Goal: Task Accomplishment & Management: Use online tool/utility

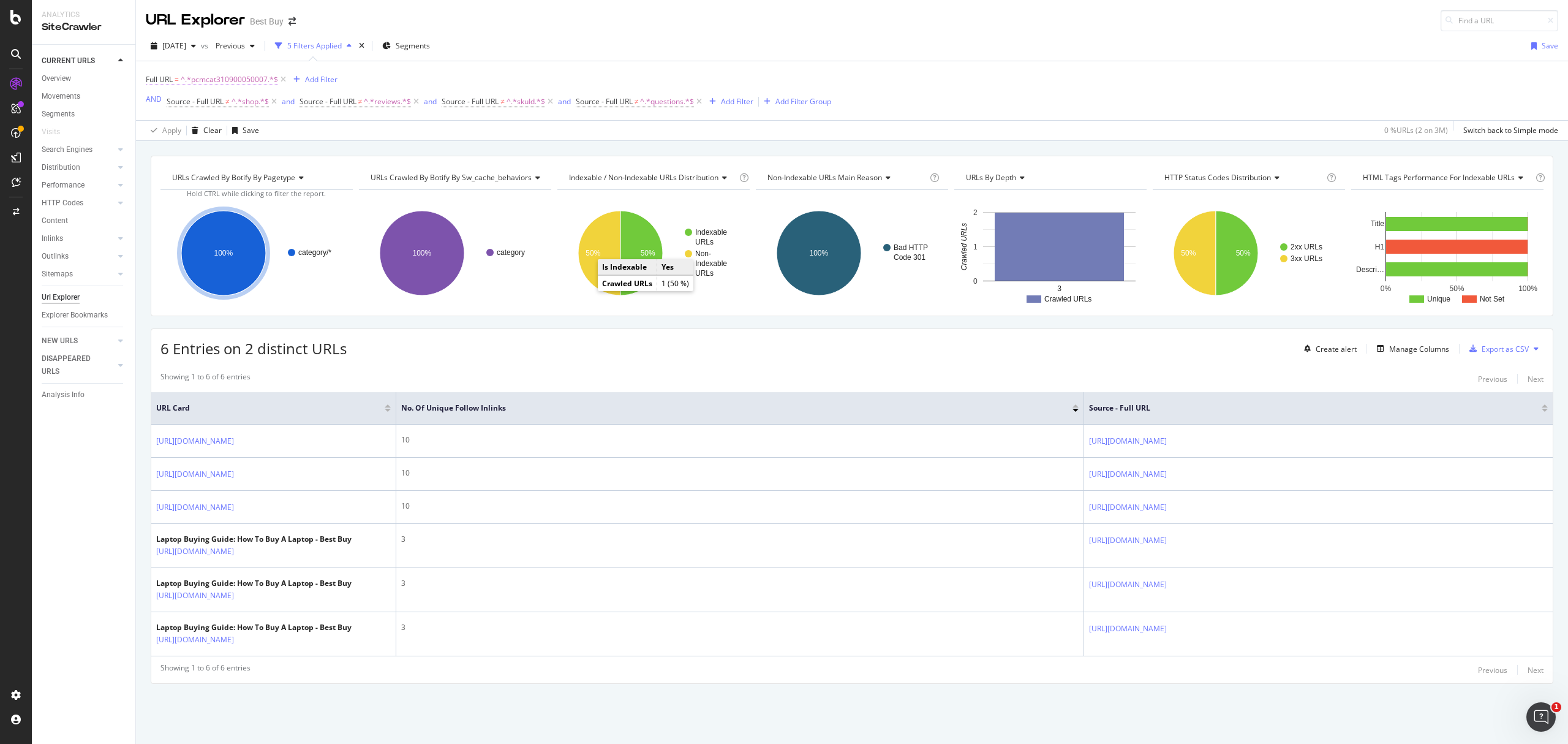
click at [214, 81] on span "^.*pcmcat310900050007.*$" at bounding box center [229, 79] width 98 height 17
click at [245, 130] on input "pcmcat310900050007" at bounding box center [215, 132] width 115 height 20
paste input "42500050003"
type input "pcmcat342500050003"
click at [277, 153] on div "Apply" at bounding box center [281, 158] width 19 height 11
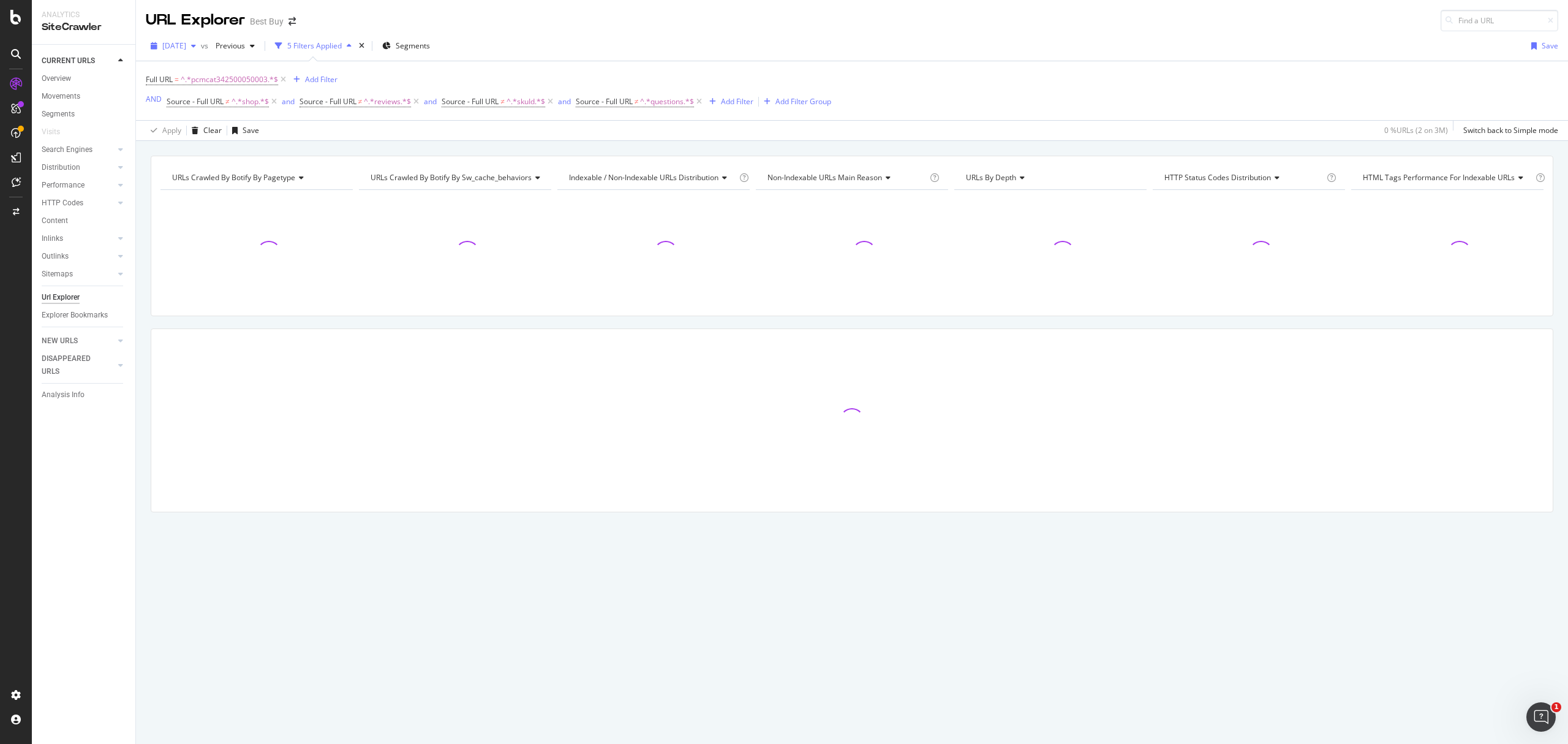
click at [186, 45] on span "[DATE]" at bounding box center [174, 46] width 24 height 11
click at [781, 35] on div "[DATE] vs Previous 5 Filters Applied Segments Save Full URL = ^.*pcmcat34250005…" at bounding box center [851, 85] width 1431 height 110
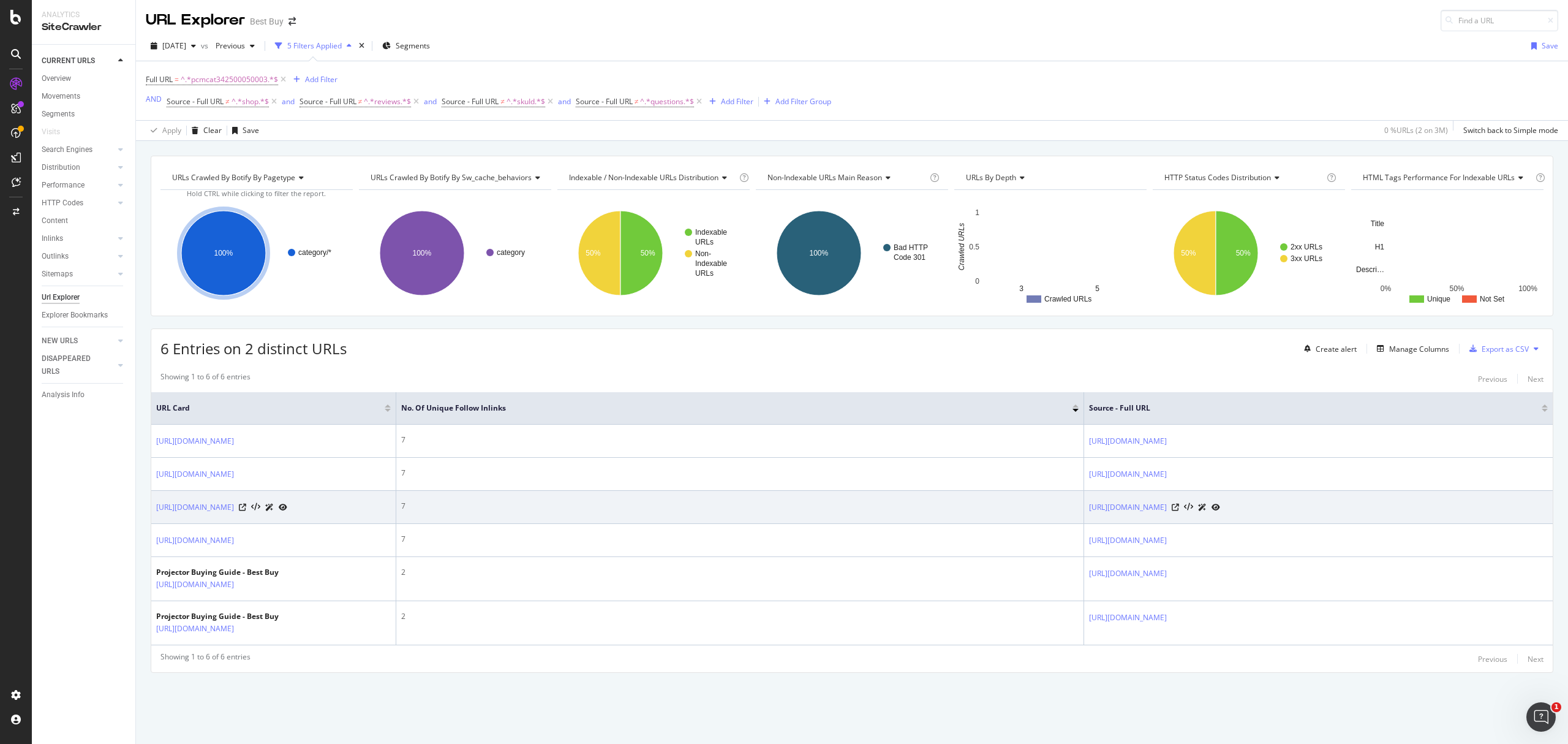
scroll to position [120, 0]
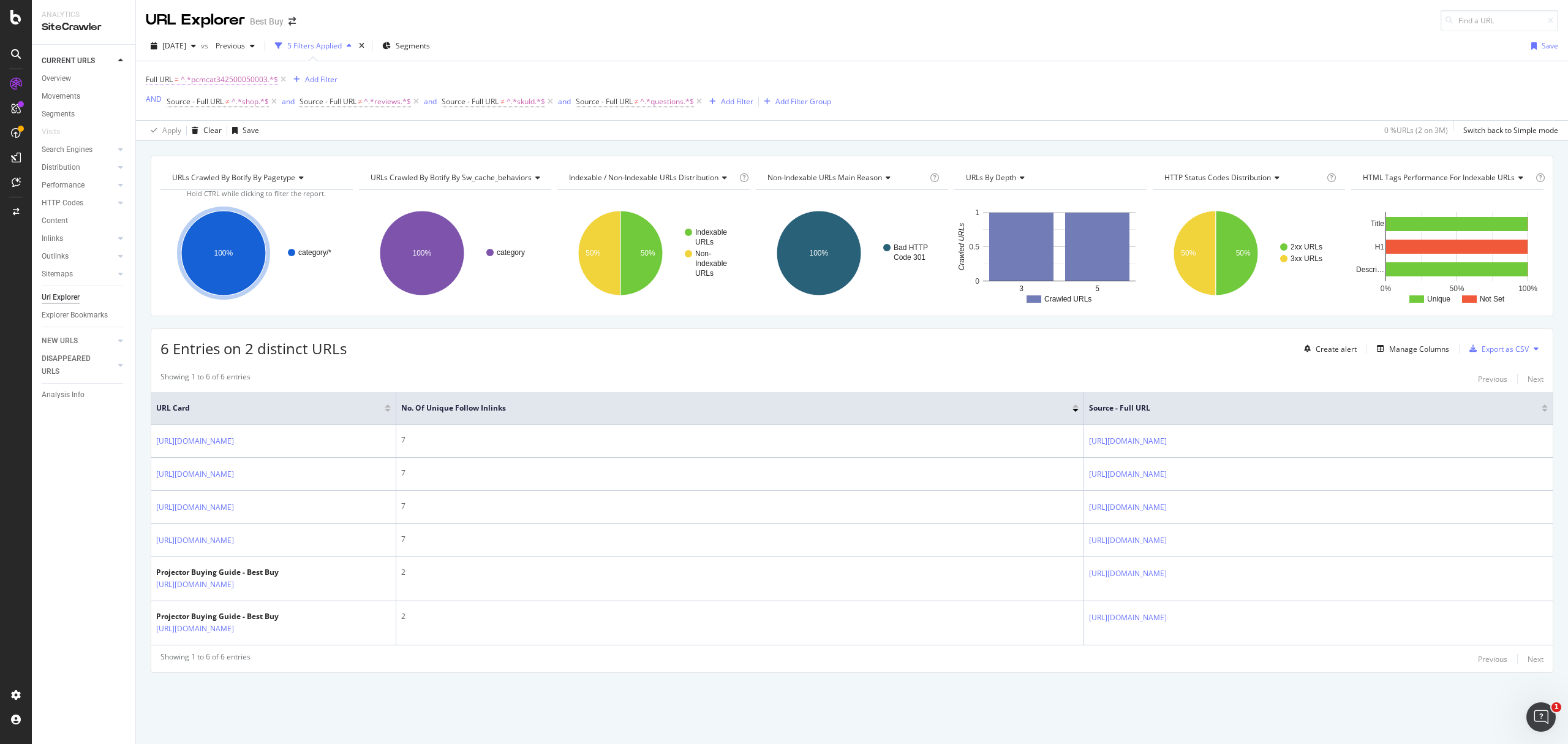
click at [254, 71] on span "^.*pcmcat342500050003.*$" at bounding box center [229, 79] width 98 height 17
click at [243, 101] on input "pcmcat342500050003" at bounding box center [215, 100] width 115 height 20
paste input "000050000"
type input "pcmcat342000050000"
click at [287, 125] on div "Apply" at bounding box center [281, 125] width 19 height 11
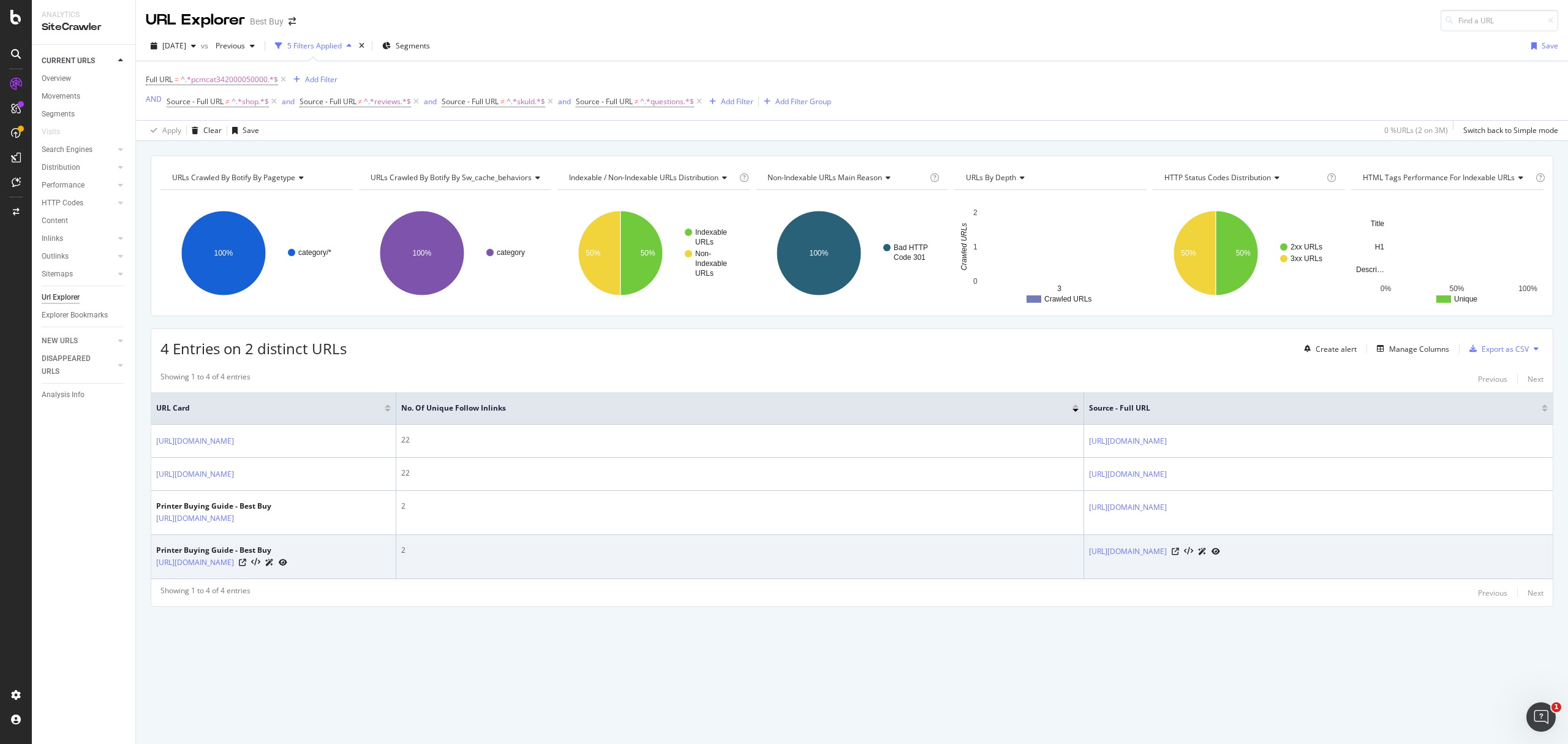
scroll to position [6, 0]
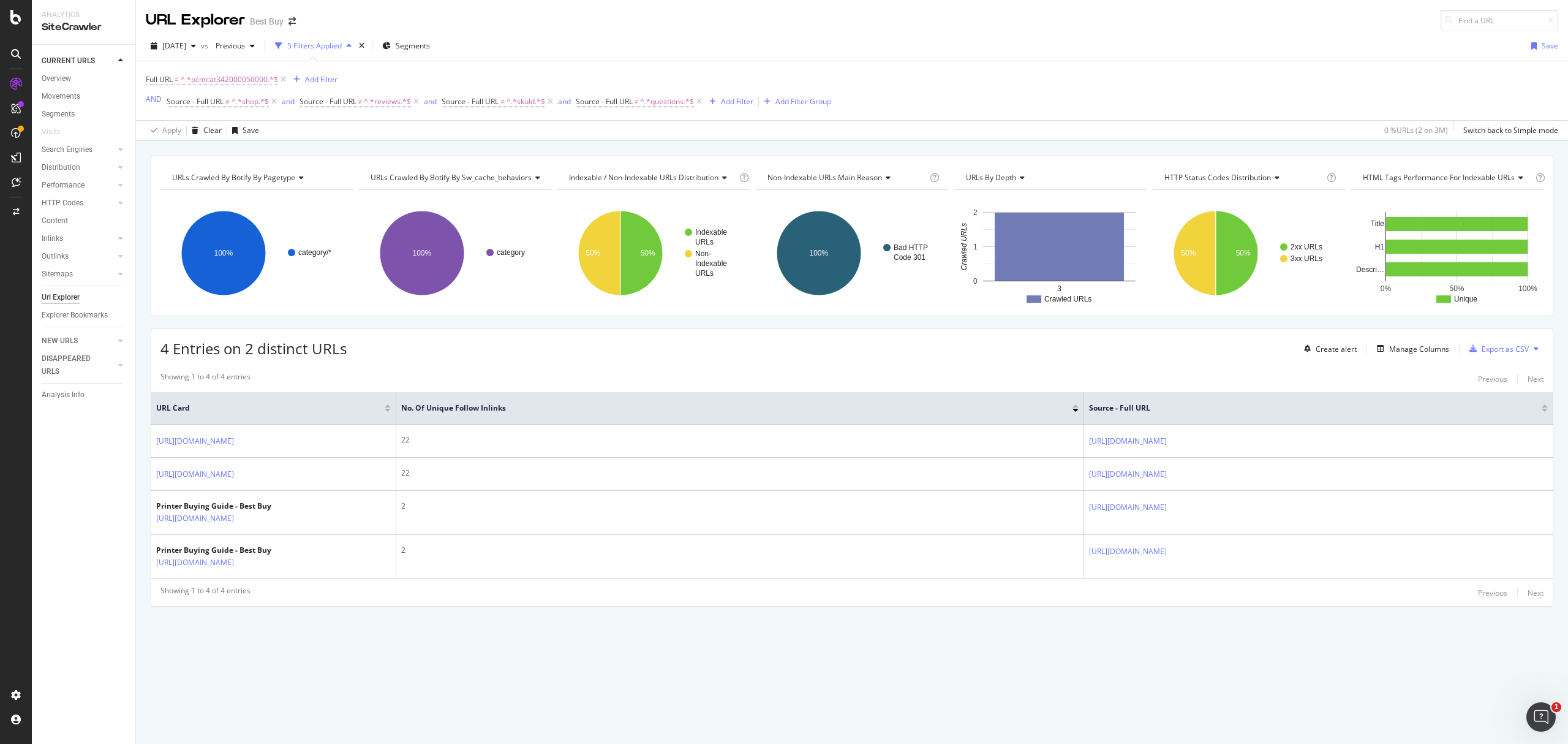
click at [237, 79] on span "^.*pcmcat342000050000.*$" at bounding box center [229, 79] width 98 height 17
click at [257, 120] on input "pcmcat342000050000" at bounding box center [215, 126] width 115 height 20
paste input "37000050001"
type input "pcmcat337000050001"
click at [280, 153] on div "Apply" at bounding box center [281, 151] width 19 height 11
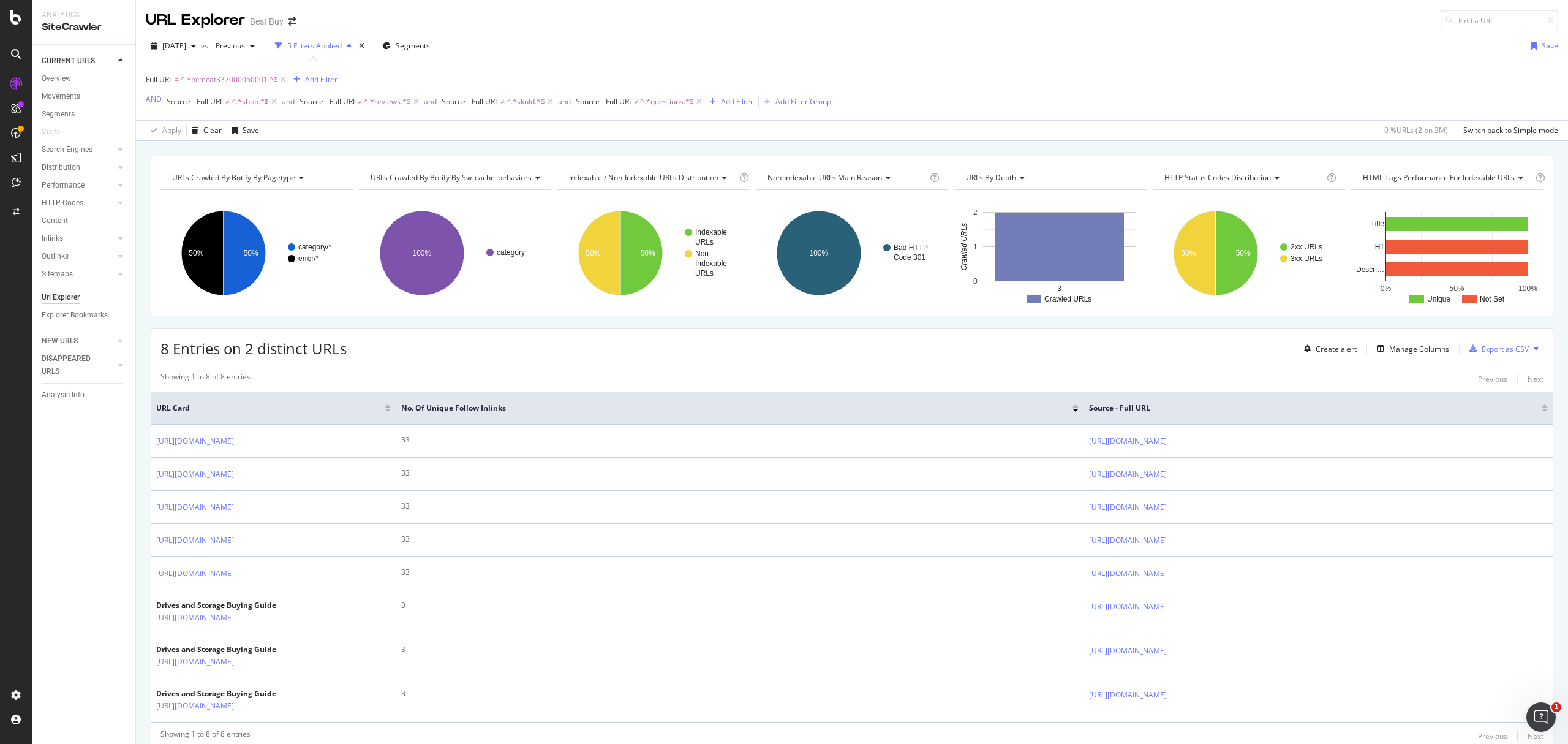
click at [221, 85] on span "^.*pcmcat337000050001.*$" at bounding box center [229, 79] width 98 height 17
click at [252, 133] on input "pcmcat337000050001" at bounding box center [215, 132] width 115 height 20
paste input "10900050008"
type input "pcmcat310900050008"
click at [237, 83] on span "^.*pcmcat337000050001.*$" at bounding box center [229, 79] width 98 height 17
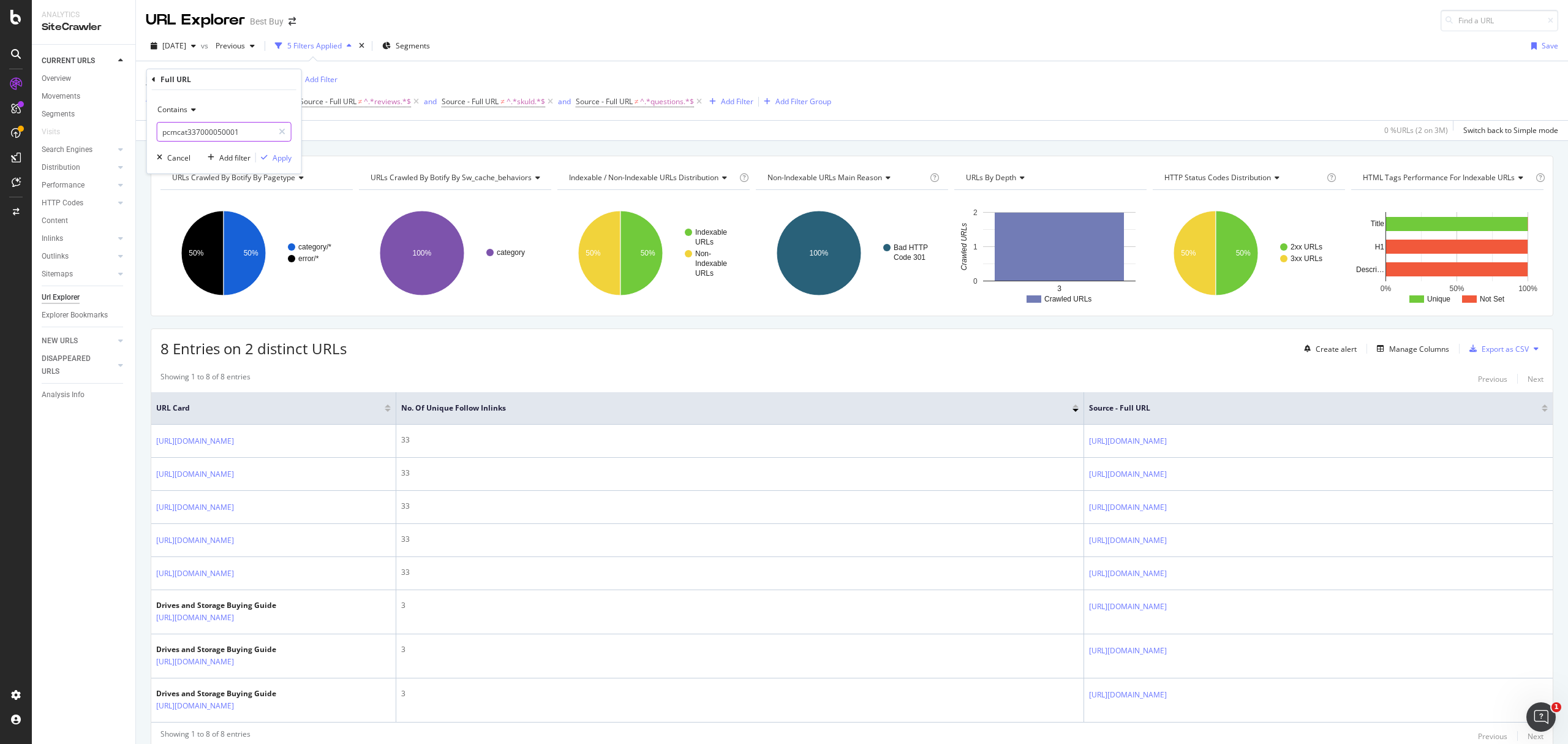
click at [241, 130] on input "pcmcat337000050001" at bounding box center [215, 132] width 115 height 20
paste input "19500050007"
type input "pcmcat319500050007"
click at [280, 155] on div "Apply" at bounding box center [281, 158] width 19 height 11
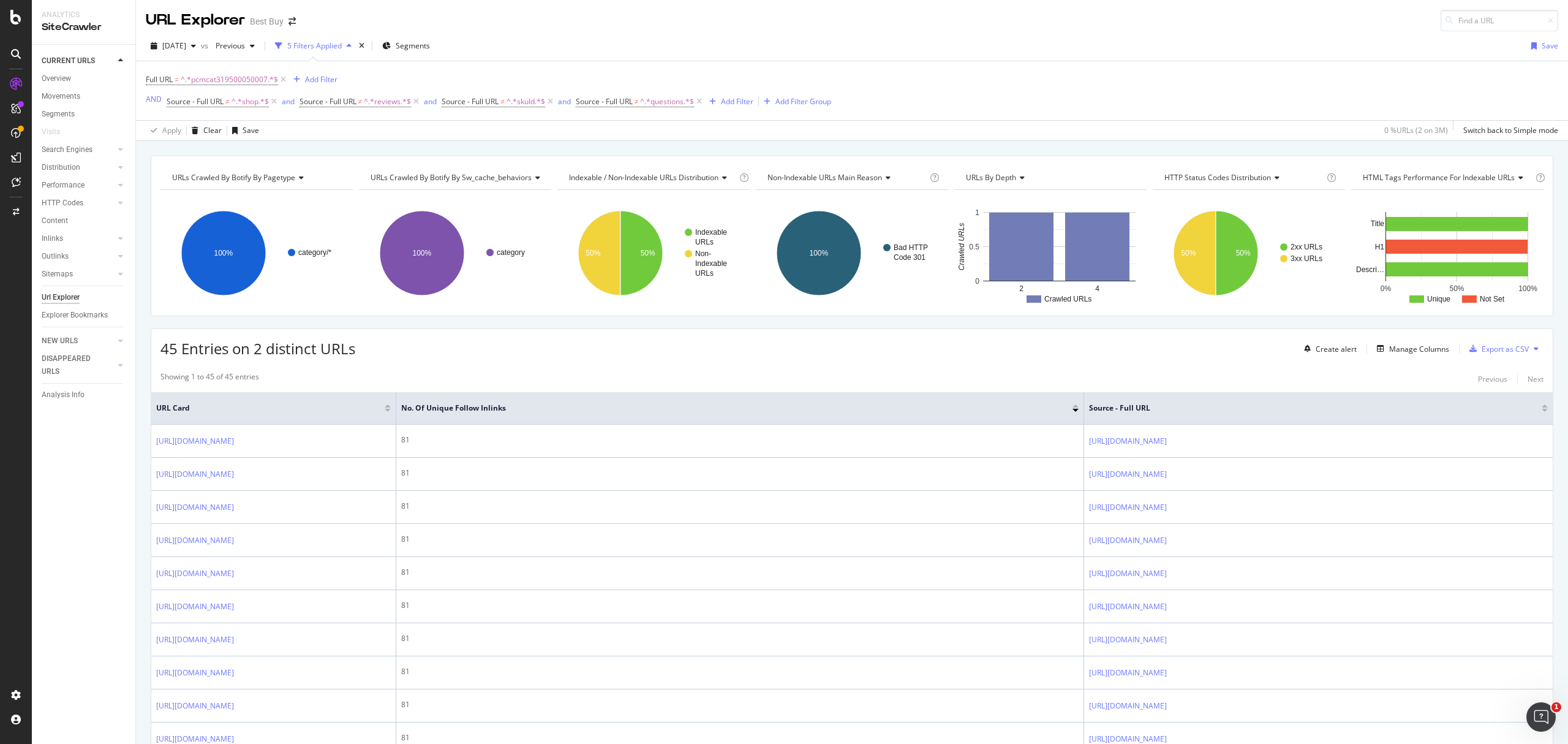
click at [781, 321] on div at bounding box center [1544, 411] width 7 height 3
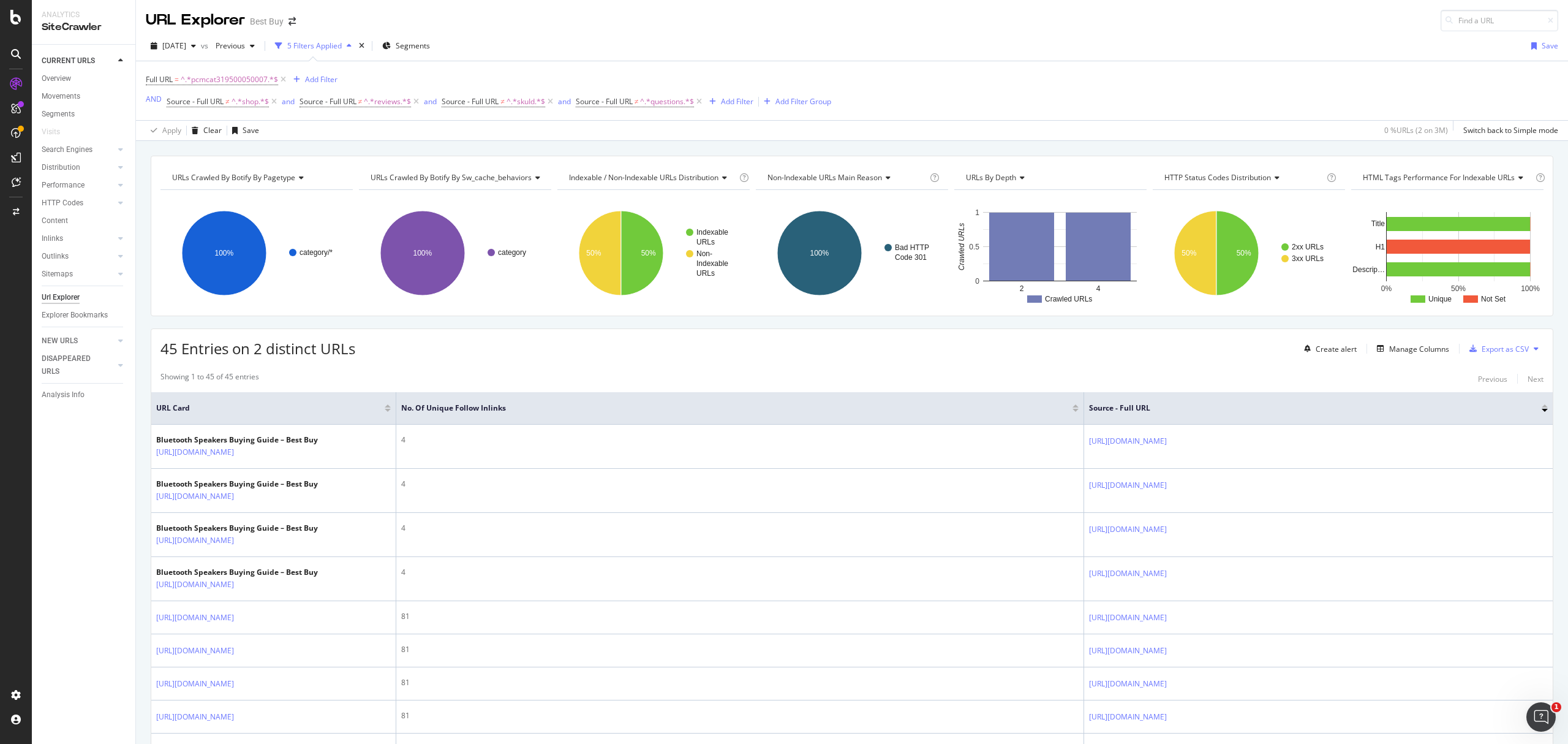
drag, startPoint x: 1530, startPoint y: 410, endPoint x: 1478, endPoint y: 572, distance: 170.1
click at [781, 321] on div at bounding box center [1544, 406] width 7 height 3
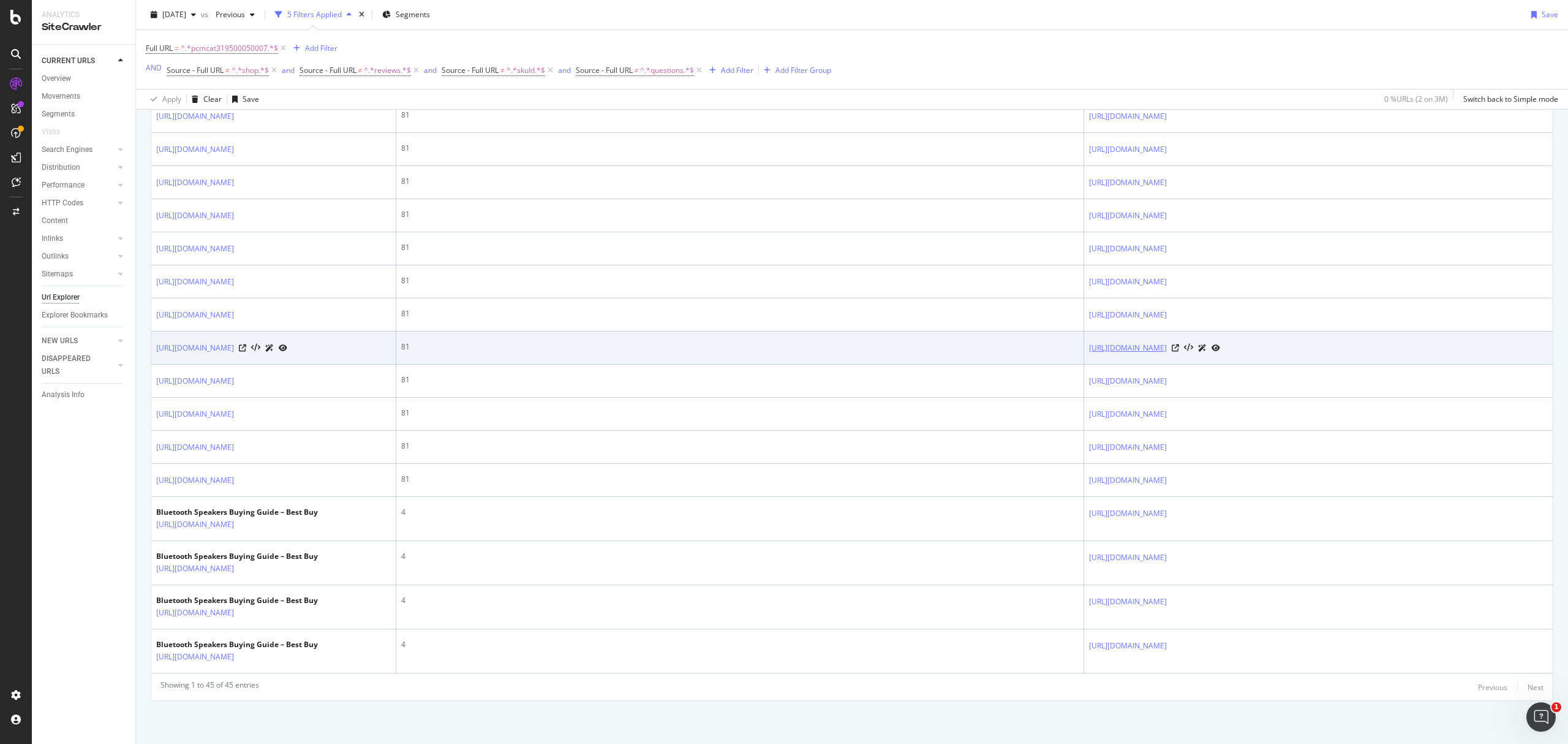
scroll to position [2372, 0]
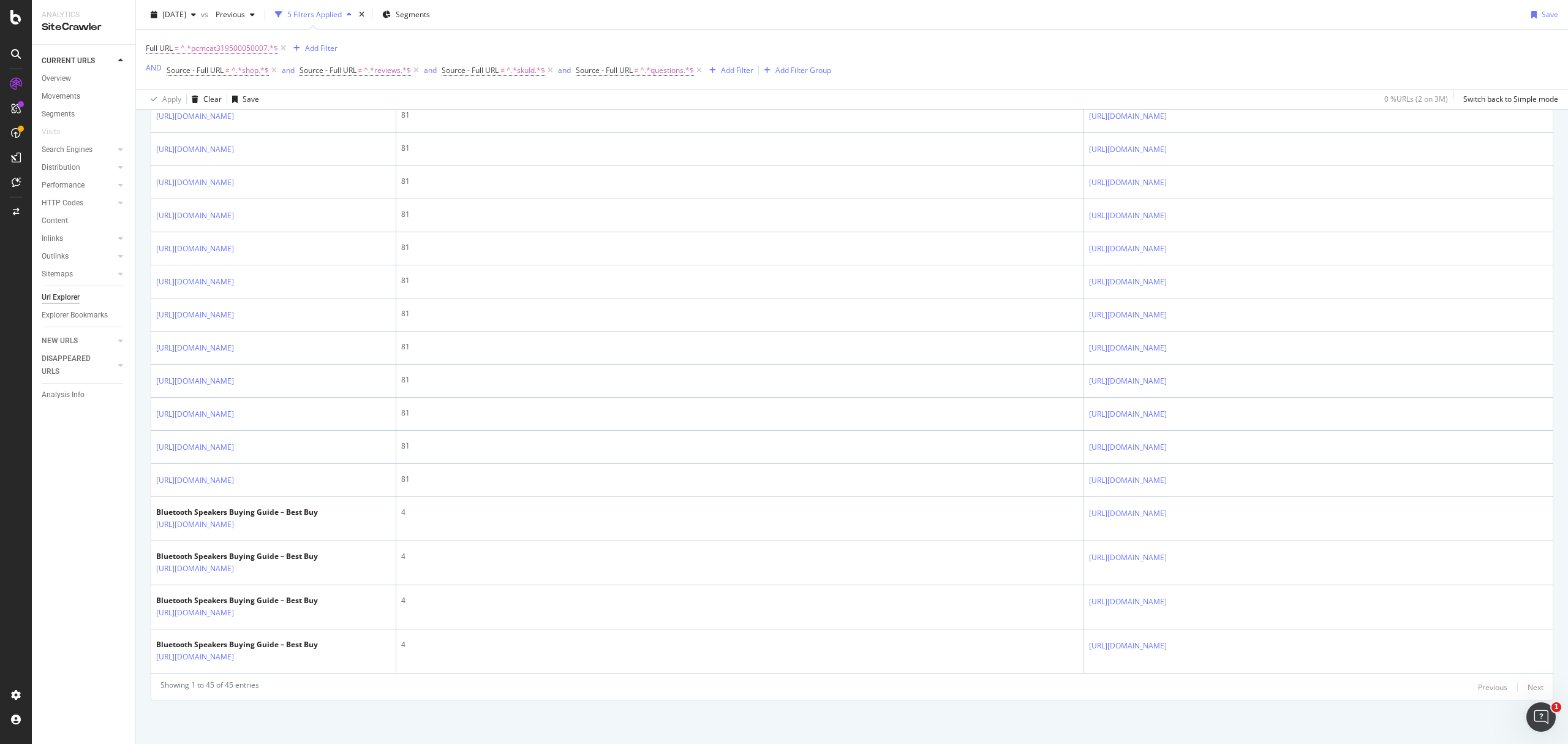
click at [202, 54] on span "^.*pcmcat319500050007.*$" at bounding box center [229, 48] width 98 height 17
click at [253, 98] on input "pcmcat319500050007" at bounding box center [215, 100] width 115 height 20
paste input "3900050012"
type input "pcmcat313900050012"
click at [277, 125] on div "Apply" at bounding box center [281, 125] width 19 height 11
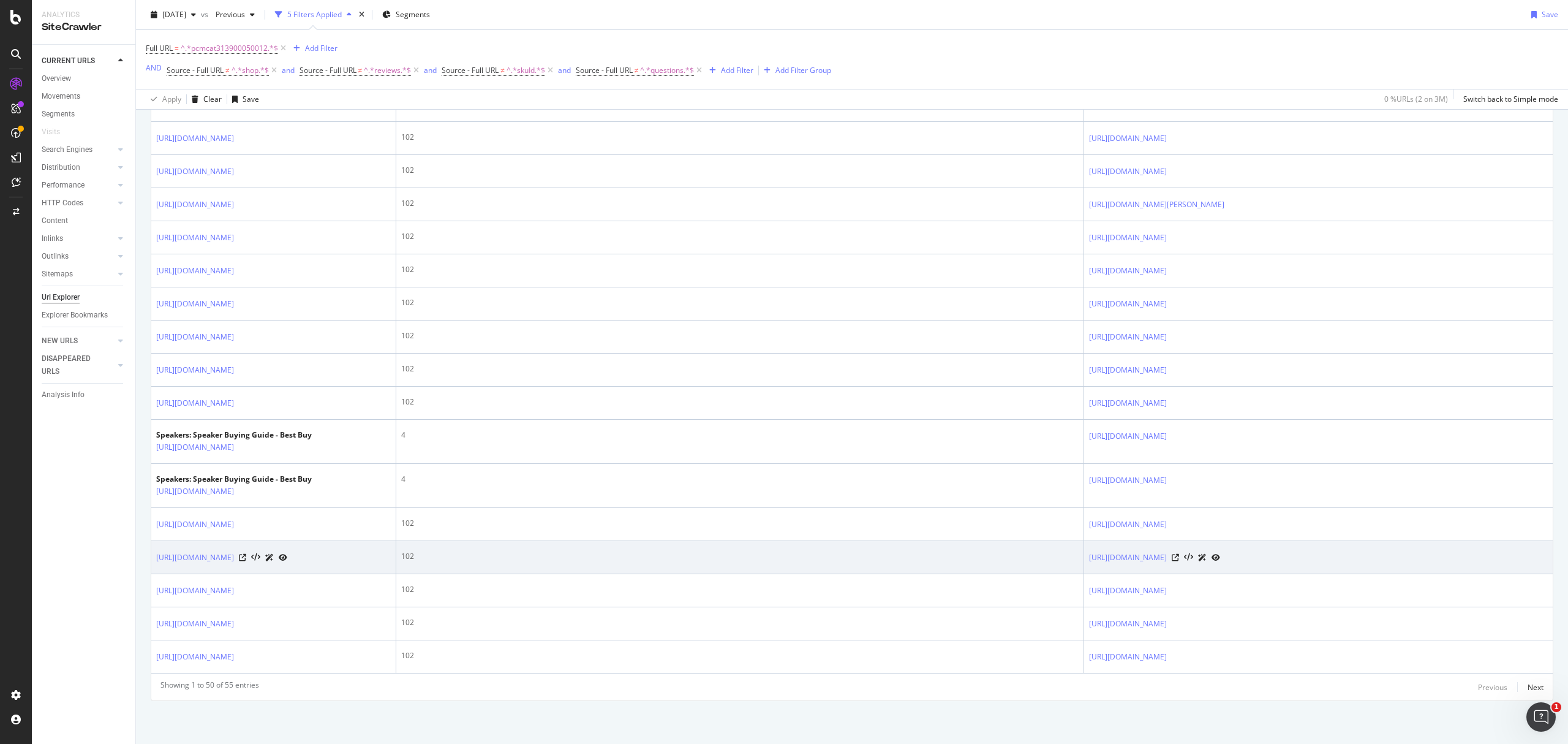
scroll to position [2613, 0]
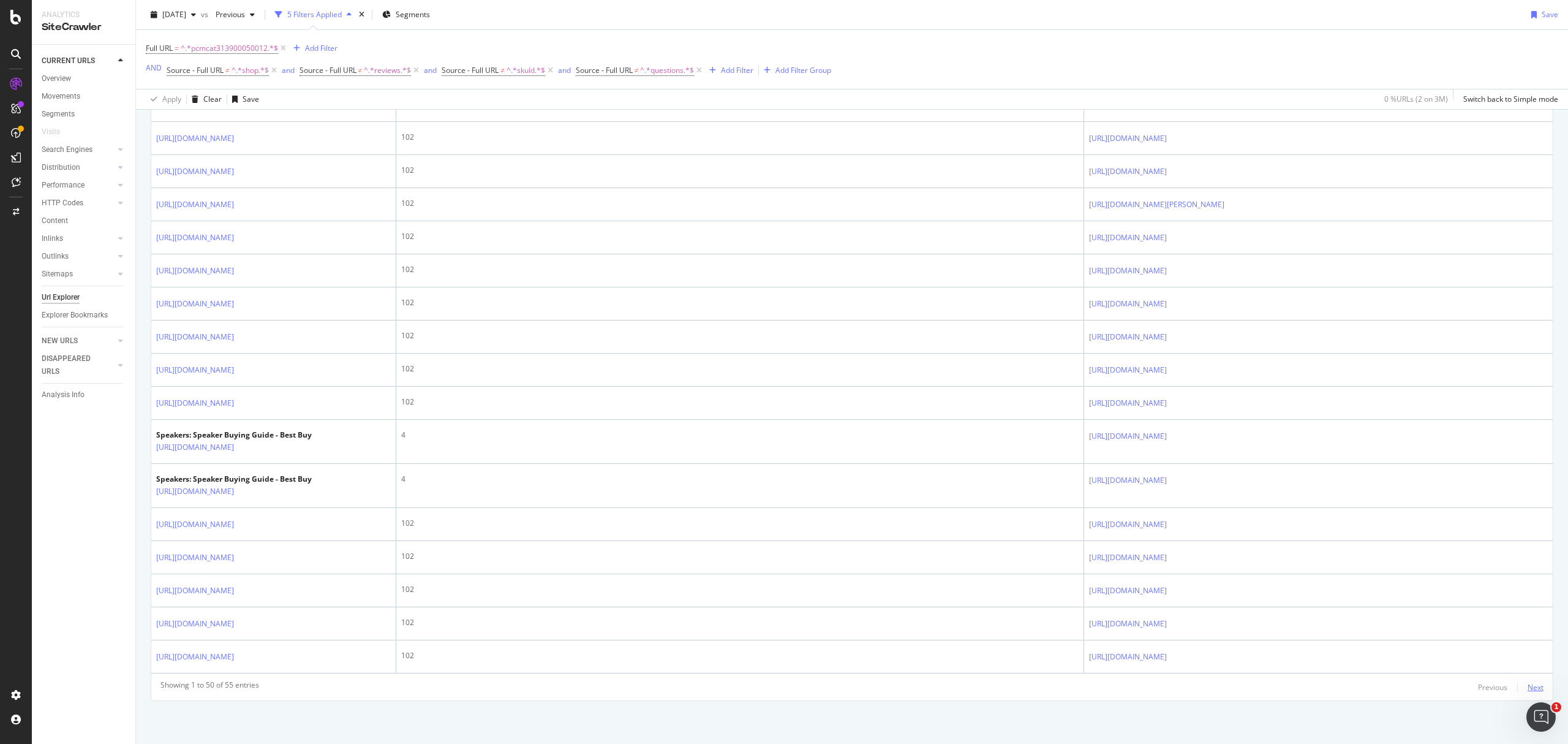
click at [781, 321] on div "Next" at bounding box center [1535, 687] width 16 height 11
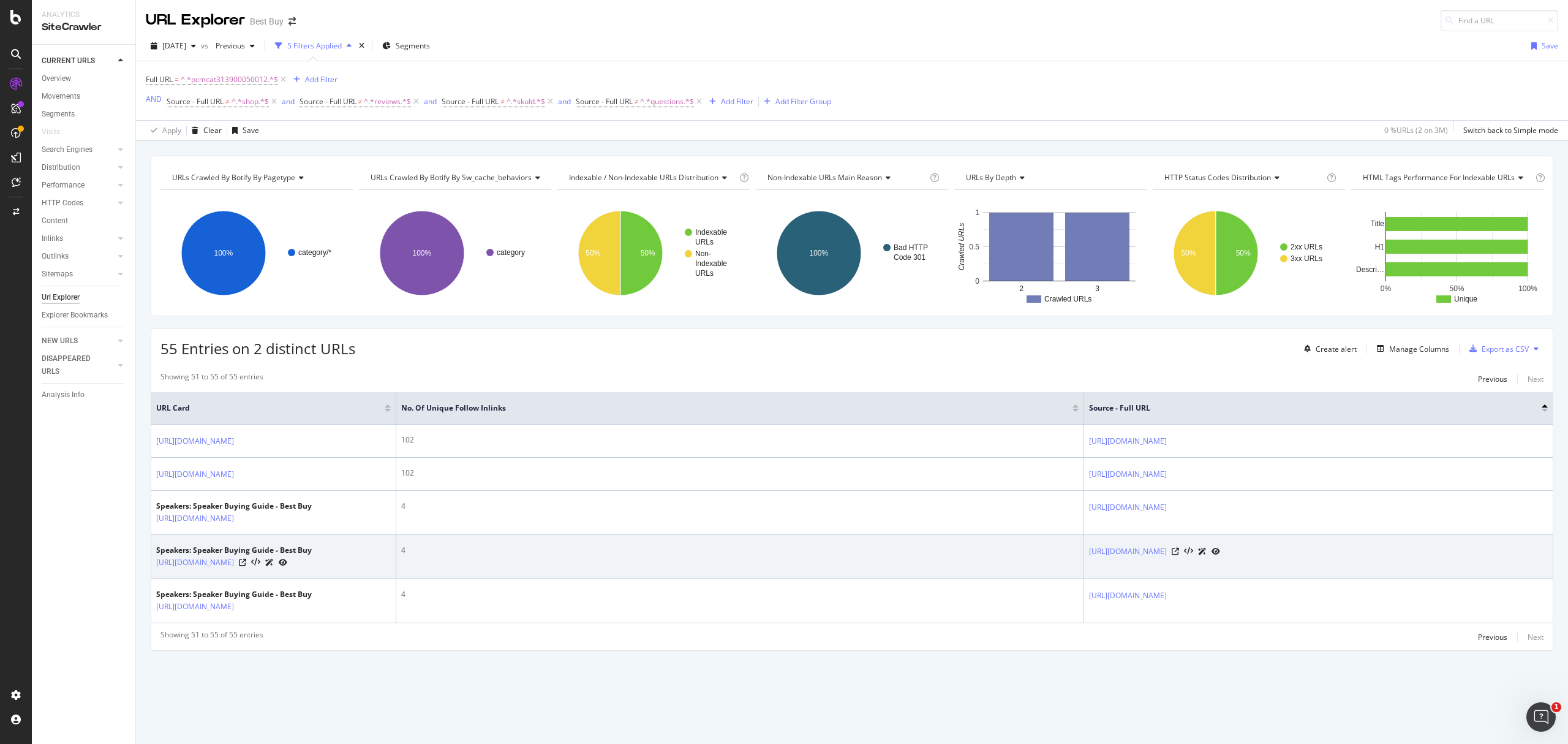
scroll to position [73, 0]
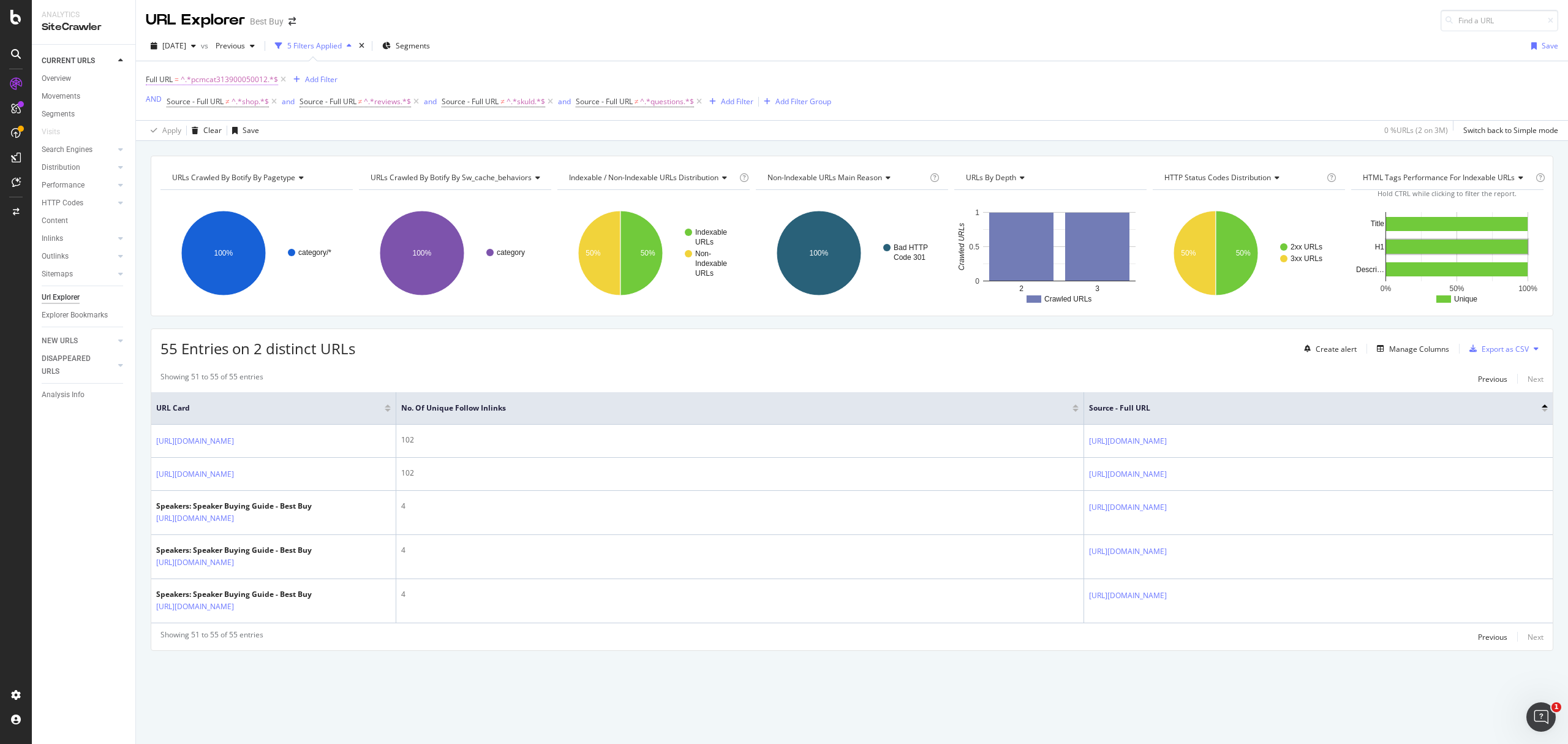
click at [235, 71] on span "^.*pcmcat313900050012.*$" at bounding box center [229, 79] width 98 height 17
click at [255, 98] on input "pcmcat313900050012" at bounding box center [215, 100] width 115 height 20
paste input "41300050007"
type input "pcmcat341300050007"
click at [276, 123] on div "Apply" at bounding box center [281, 125] width 19 height 11
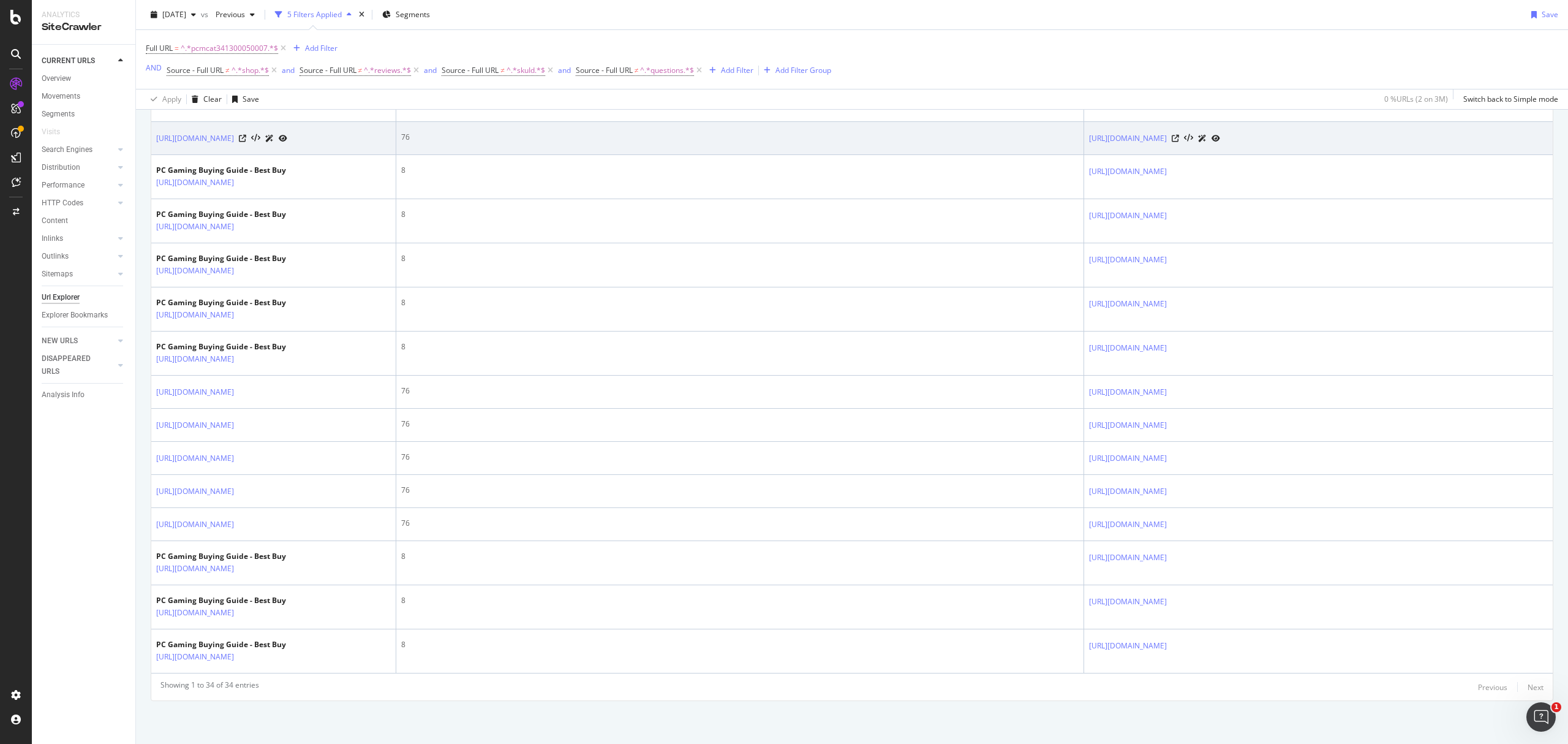
scroll to position [1787, 0]
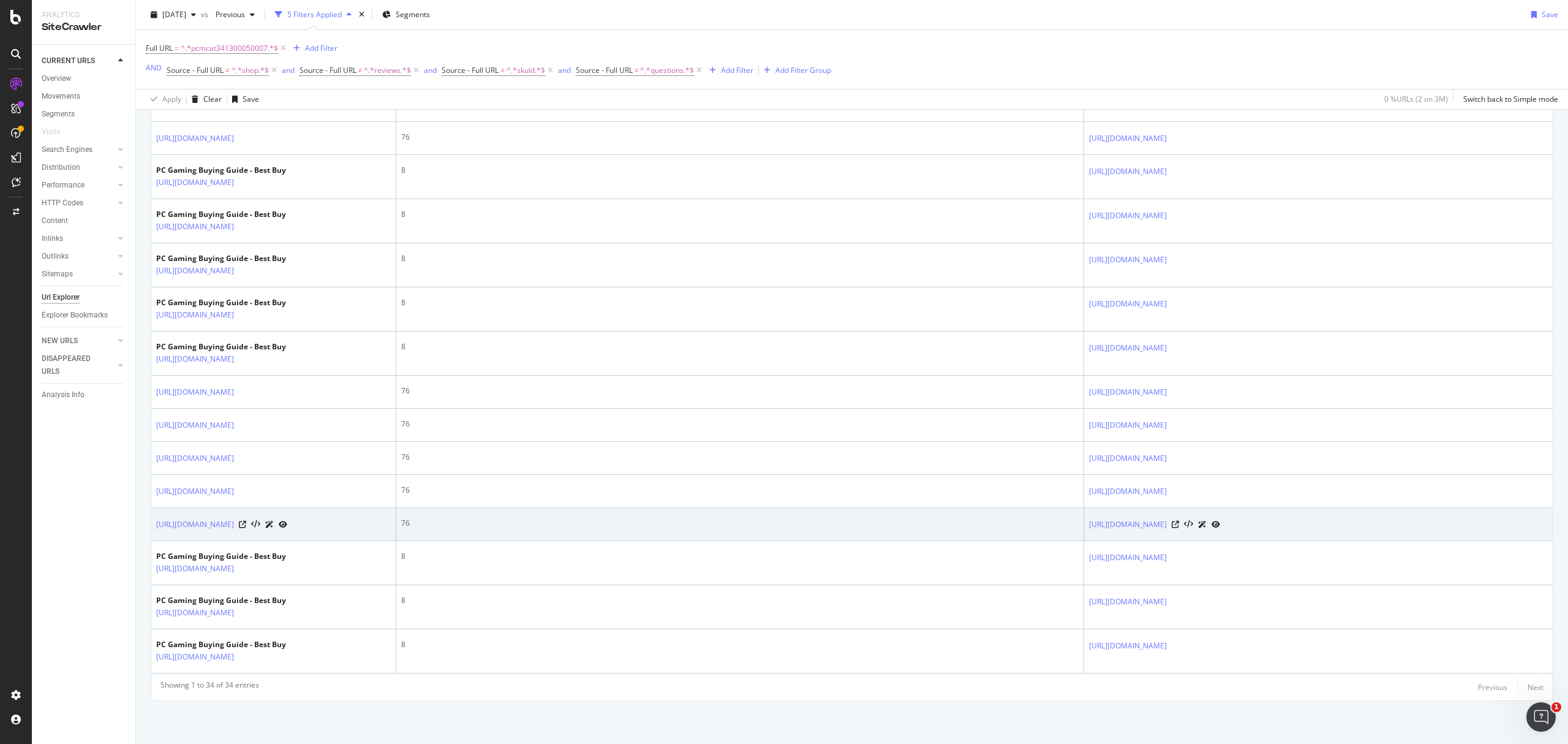
drag, startPoint x: 1331, startPoint y: 485, endPoint x: 1492, endPoint y: 464, distance: 162.4
click at [781, 321] on td "[URL][DOMAIN_NAME]" at bounding box center [1318, 524] width 468 height 33
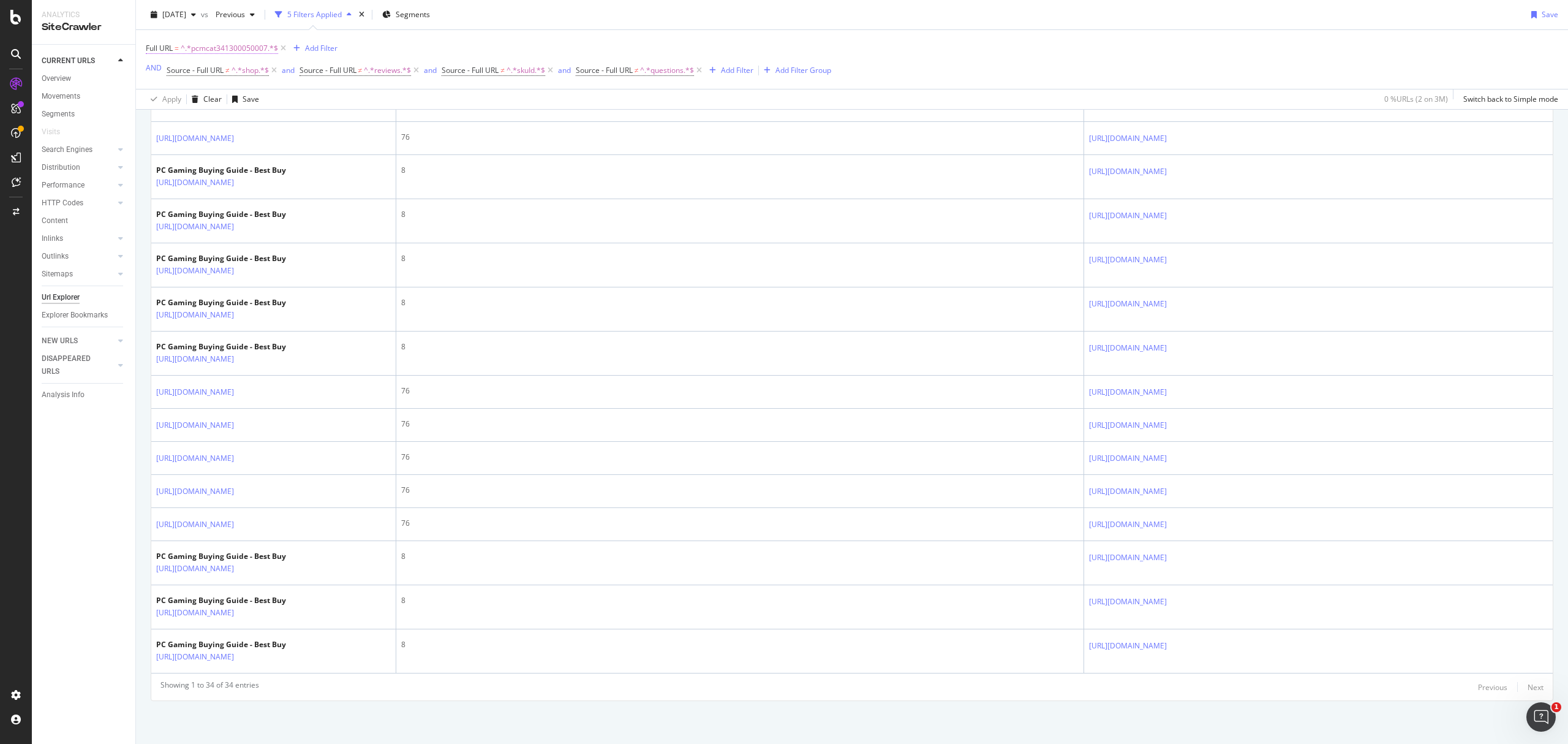
click at [219, 48] on span "^.*pcmcat341300050007.*$" at bounding box center [229, 48] width 98 height 17
click at [253, 98] on input "pcmcat341300050007" at bounding box center [215, 100] width 115 height 20
click at [245, 94] on input "pcmcat341300050007" at bounding box center [215, 100] width 115 height 20
drag, startPoint x: 243, startPoint y: 97, endPoint x: 130, endPoint y: 94, distance: 113.0
click at [135, 97] on body "Analytics SiteCrawler CURRENT URLS Overview Movements Segments Visits Search En…" at bounding box center [784, 372] width 1568 height 744
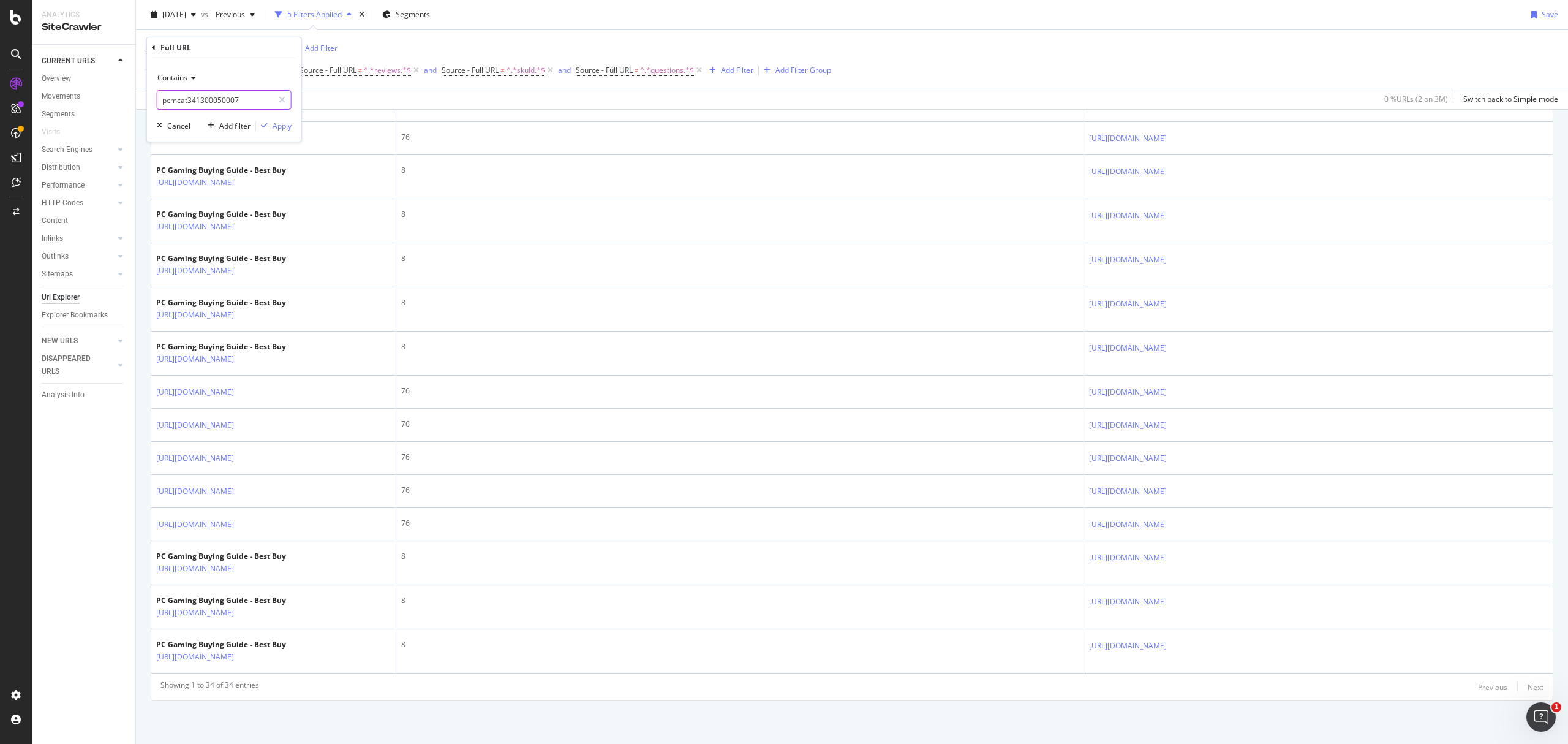
paste input "pcmcat314600050000"
drag, startPoint x: 192, startPoint y: 96, endPoint x: 0, endPoint y: 104, distance: 192.2
click at [0, 104] on body "Analytics SiteCrawler CURRENT URLS Overview Movements Segments Visits Search En…" at bounding box center [784, 372] width 1568 height 744
type input "pcmcat314600050000"
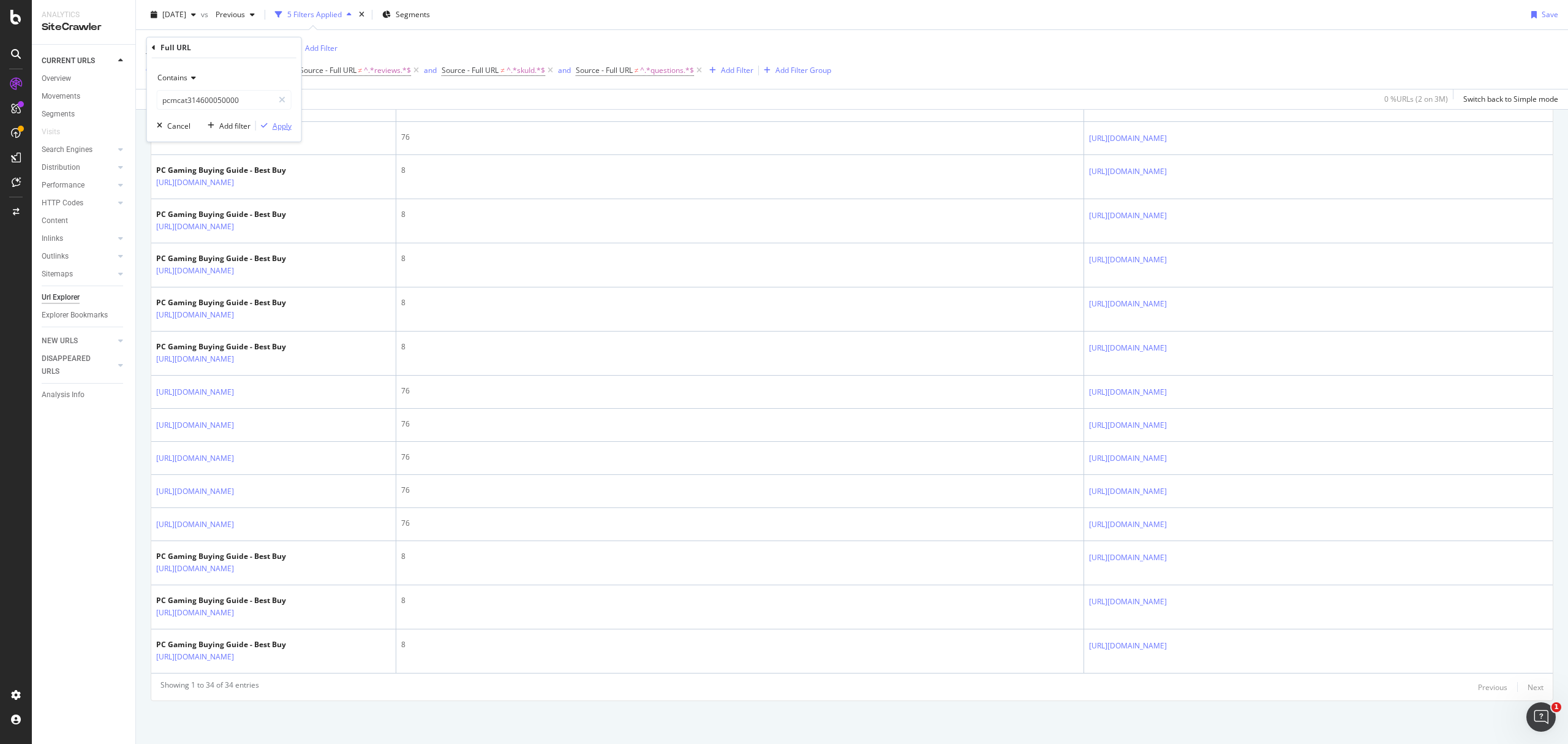
click at [276, 126] on div "Apply" at bounding box center [281, 125] width 19 height 11
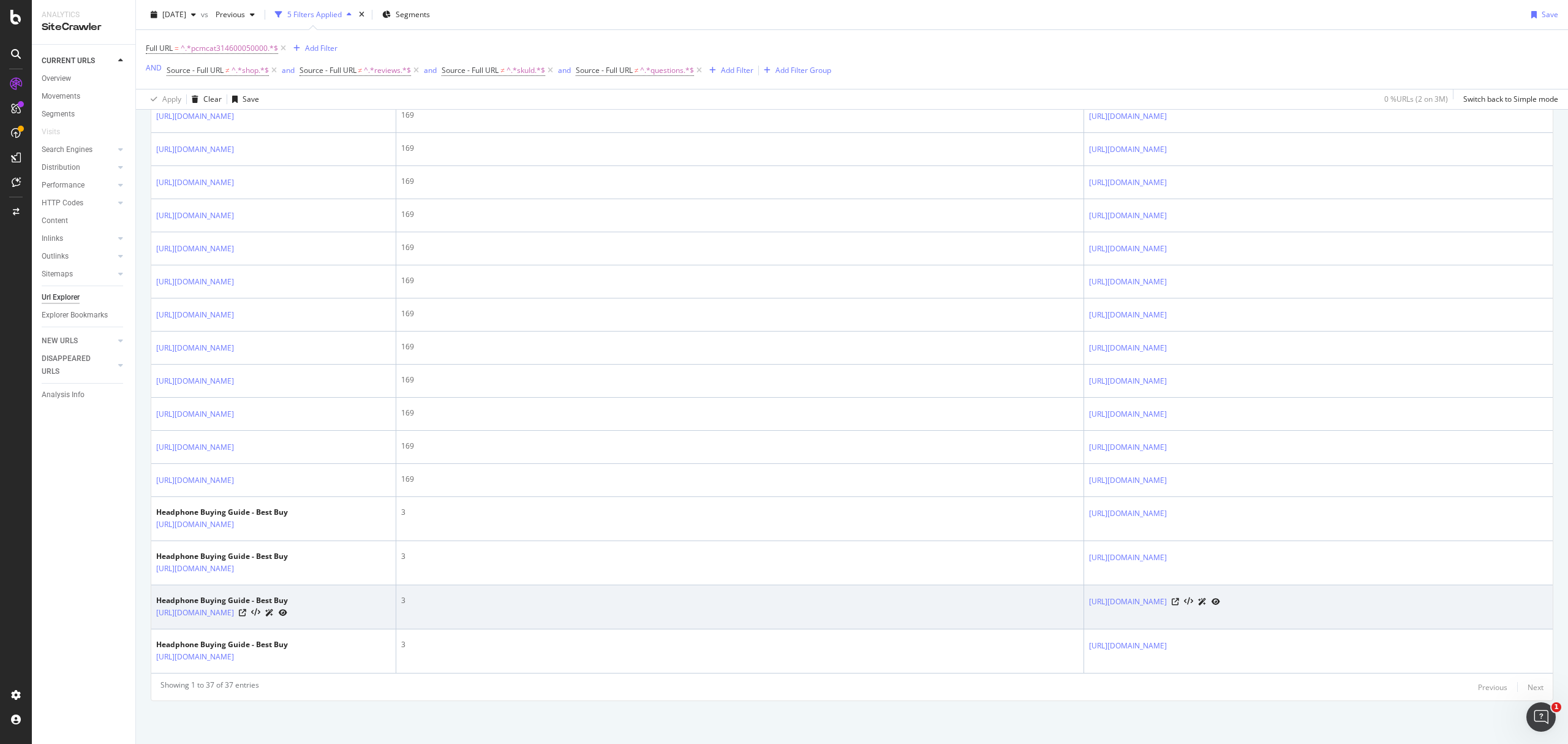
scroll to position [1914, 0]
